Goal: Task Accomplishment & Management: Use online tool/utility

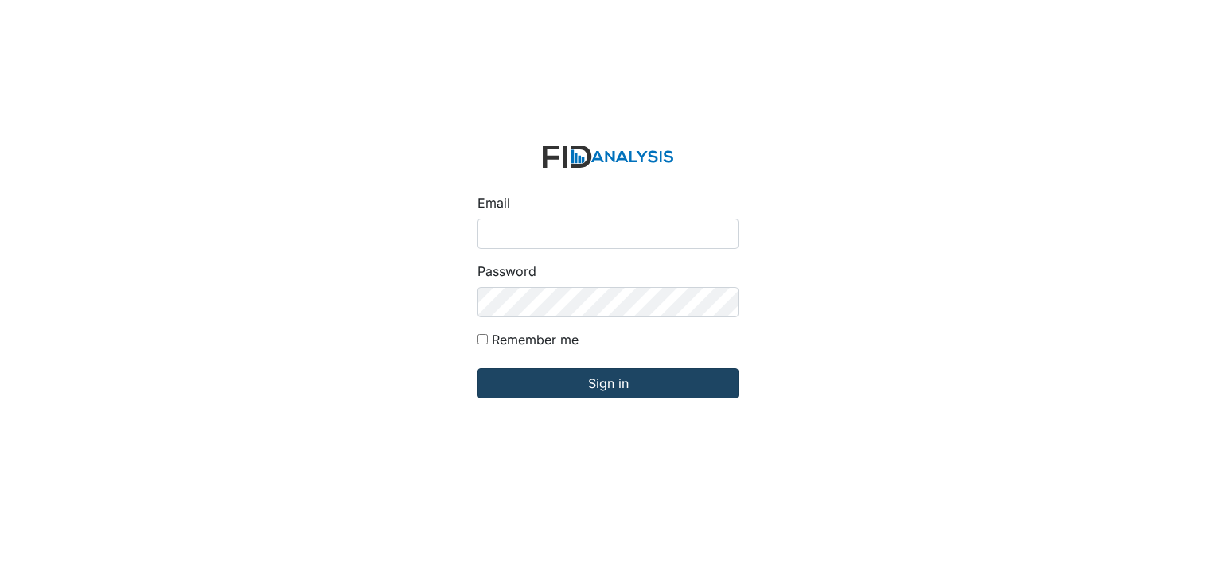
type input "[EMAIL_ADDRESS][DOMAIN_NAME]"
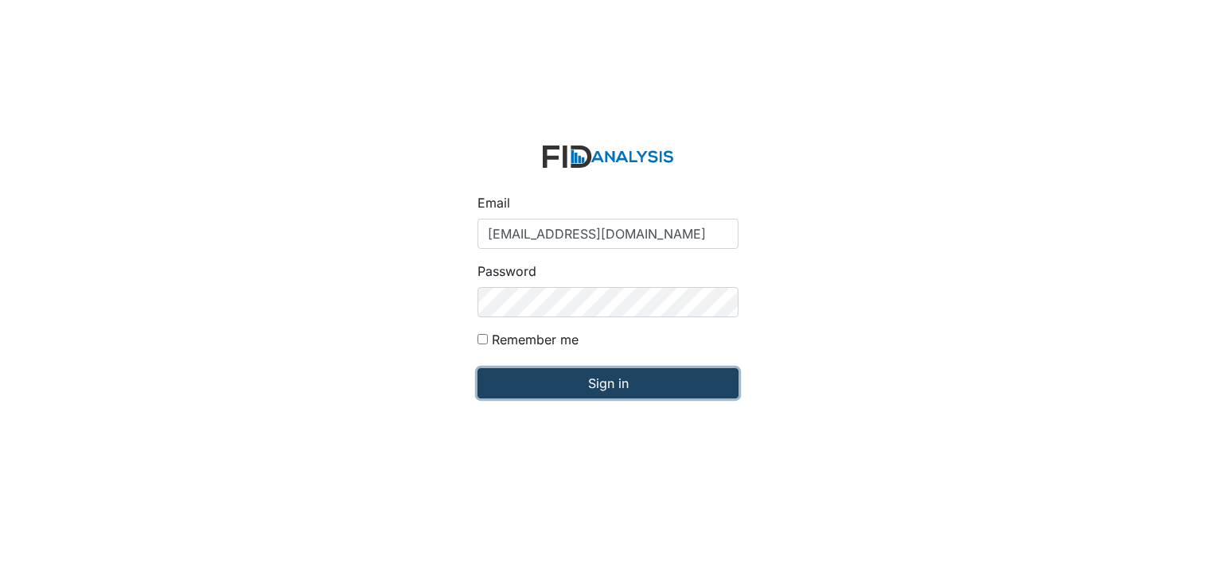
click at [576, 389] on input "Sign in" at bounding box center [608, 383] width 261 height 30
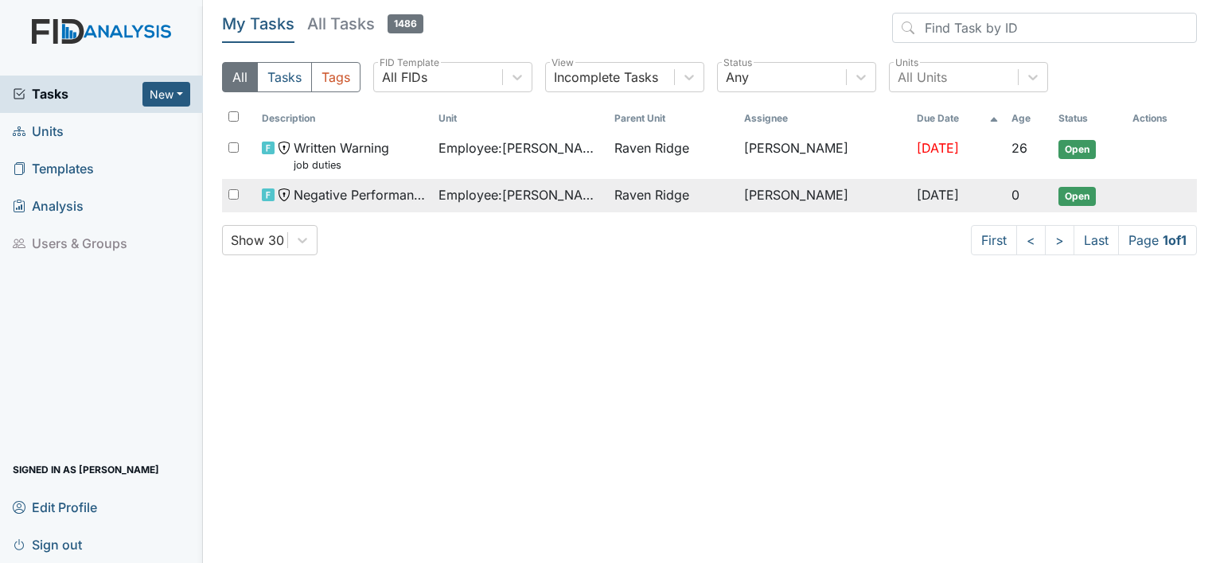
click at [1084, 189] on span "Open" at bounding box center [1076, 196] width 37 height 19
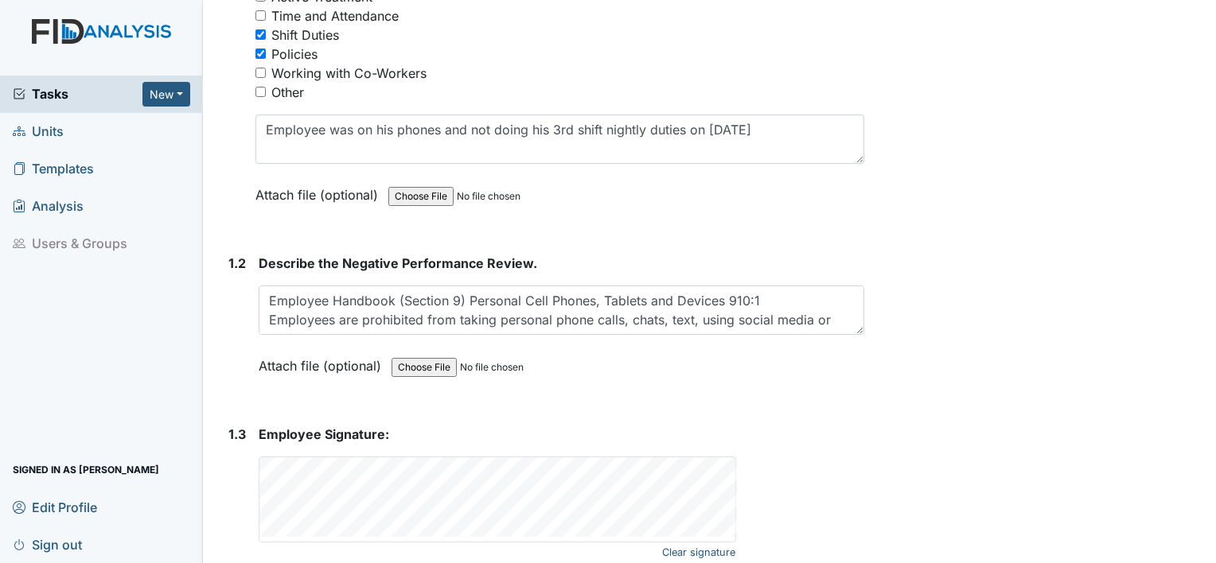
scroll to position [357, 0]
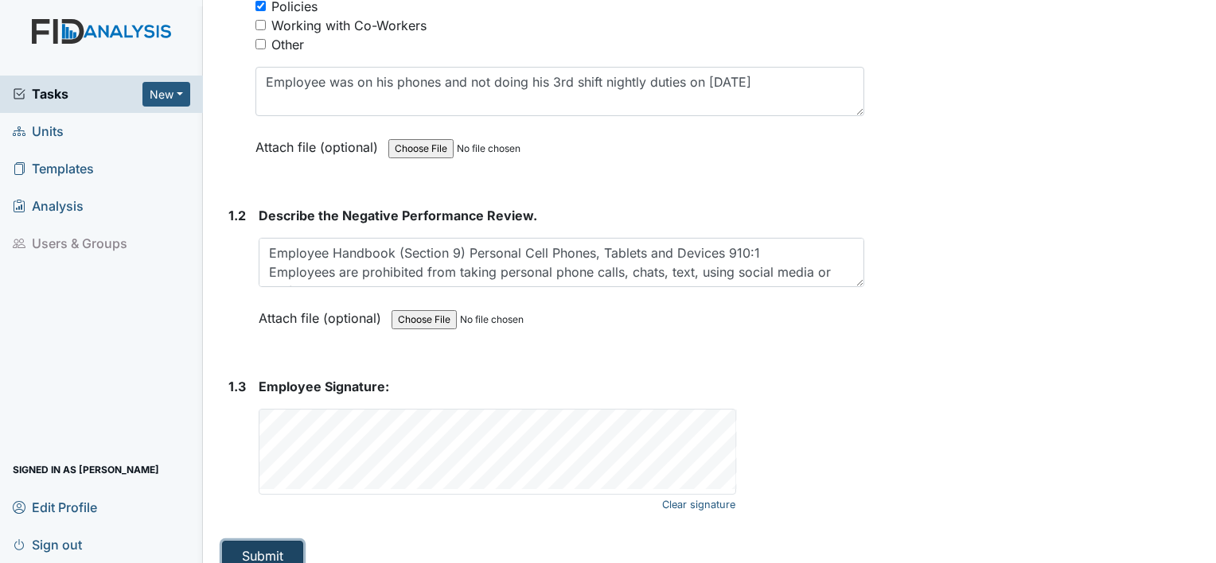
click at [269, 541] on button "Submit" at bounding box center [262, 556] width 81 height 30
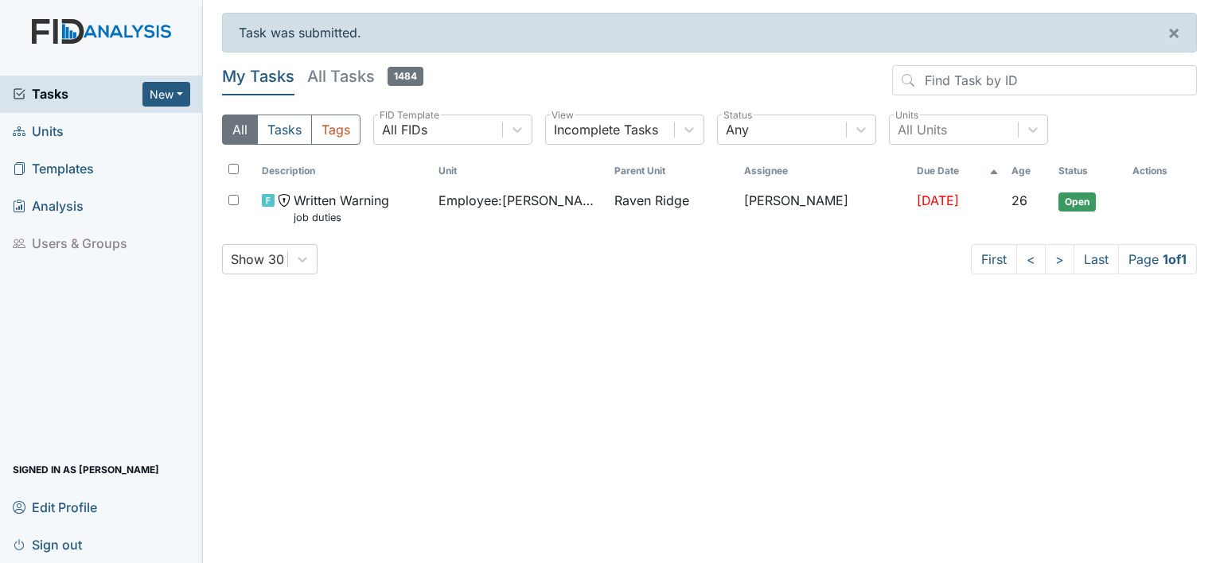
click at [54, 548] on span "Sign out" at bounding box center [47, 544] width 69 height 25
